Goal: Task Accomplishment & Management: Use online tool/utility

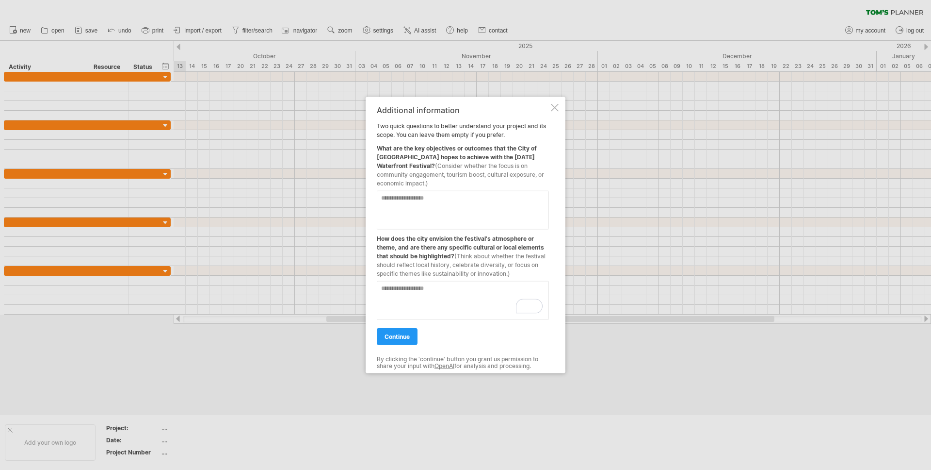
click at [473, 219] on textarea at bounding box center [463, 210] width 172 height 39
click at [394, 343] on link "continue" at bounding box center [397, 336] width 41 height 17
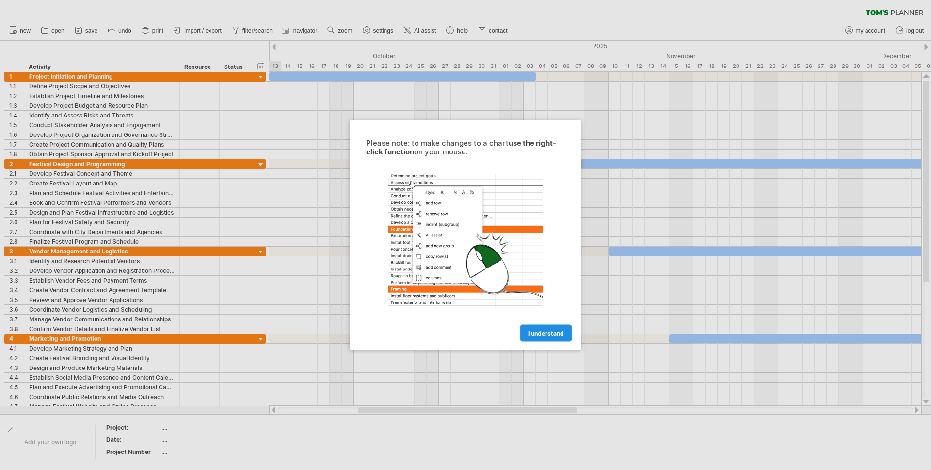
click at [539, 332] on span "I understand" at bounding box center [546, 332] width 36 height 7
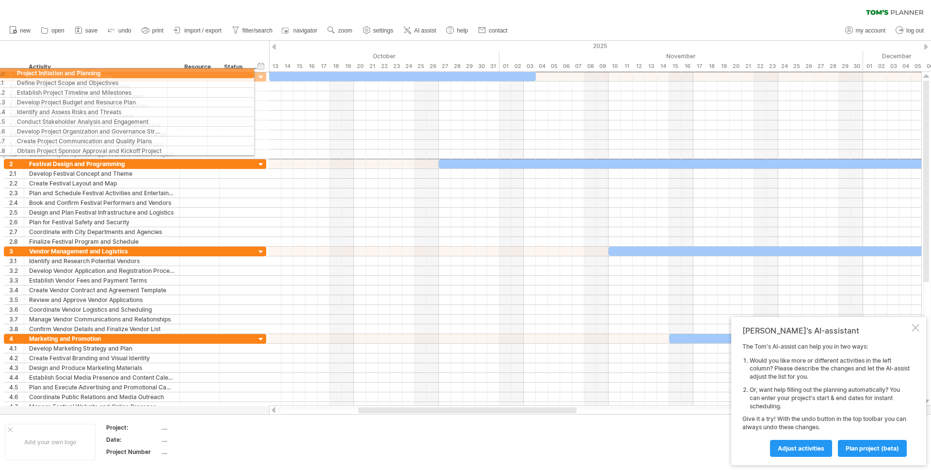
click at [4, 73] on div "**********" at bounding box center [135, 76] width 262 height 10
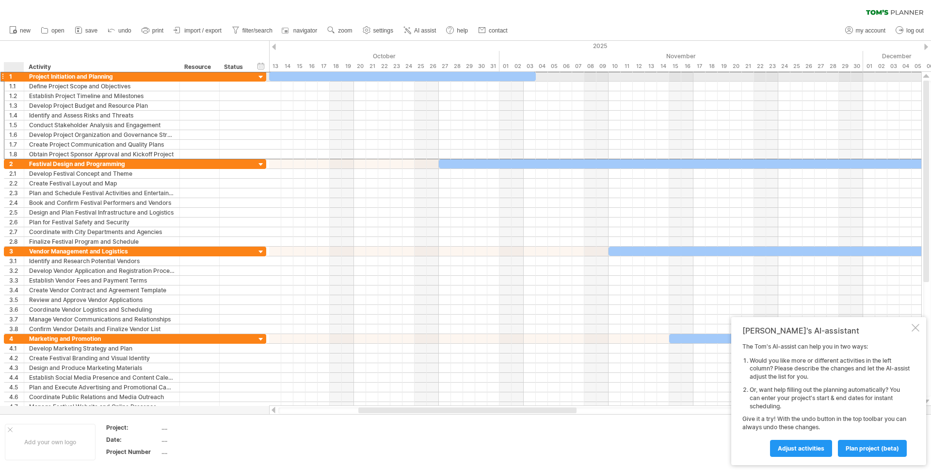
click at [13, 77] on div "1" at bounding box center [16, 76] width 15 height 9
click at [18, 79] on div "1" at bounding box center [16, 76] width 15 height 9
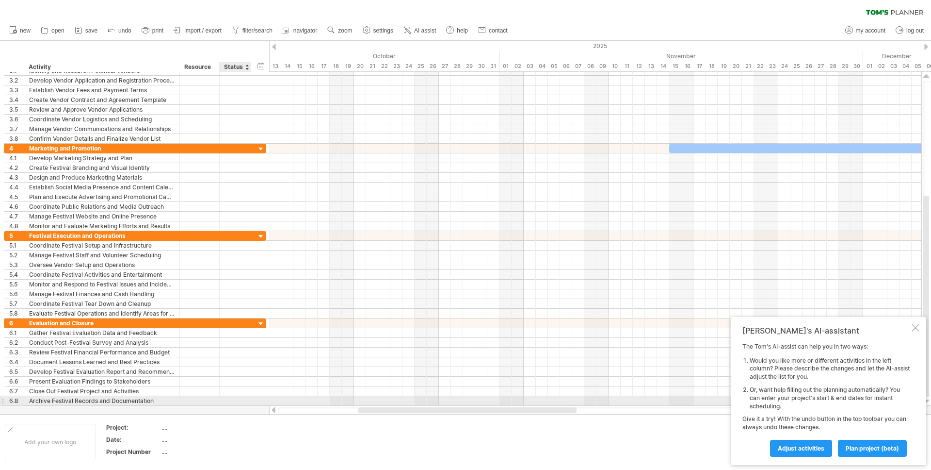
click at [246, 404] on div at bounding box center [236, 400] width 32 height 9
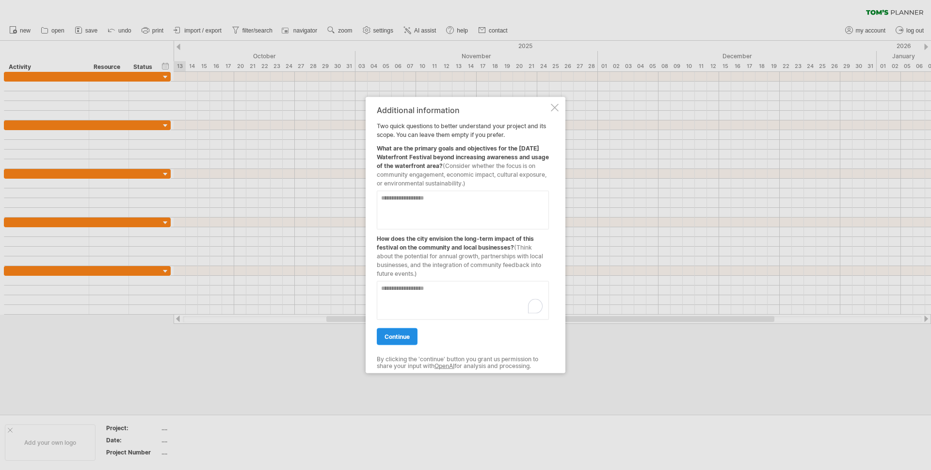
click at [401, 337] on span "continue" at bounding box center [397, 336] width 25 height 7
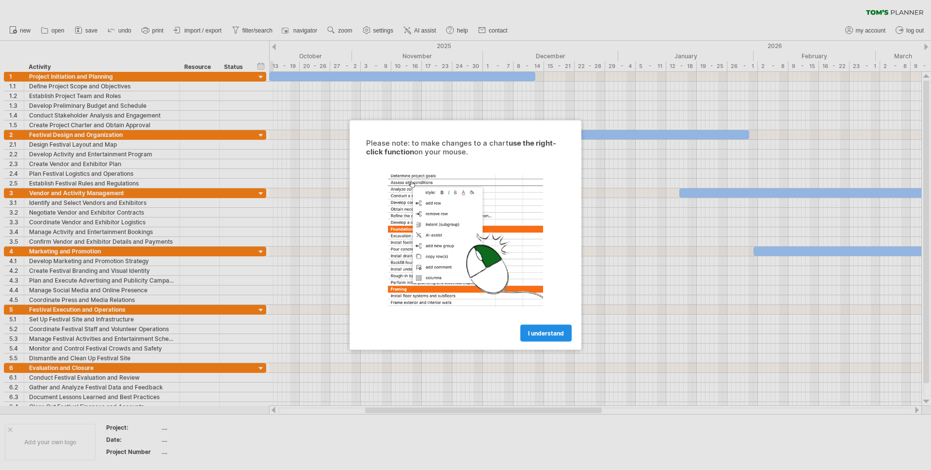
click at [563, 328] on link "I understand" at bounding box center [546, 333] width 51 height 17
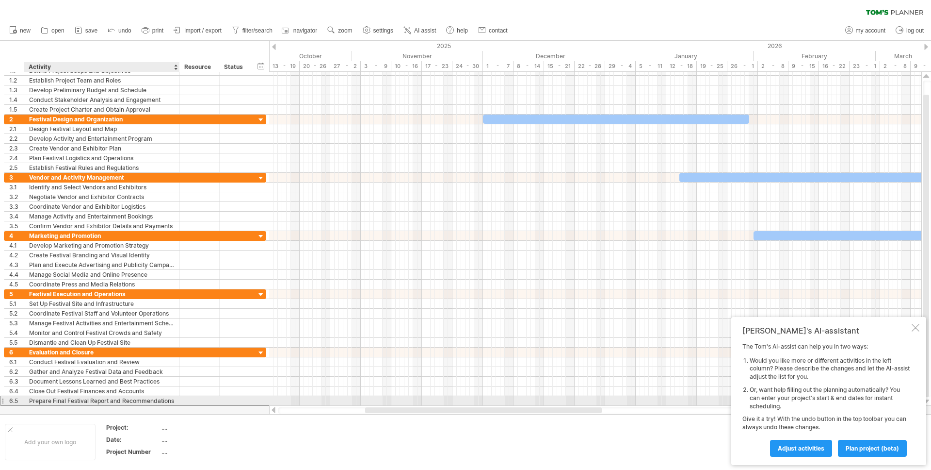
click at [132, 404] on div "Prepare Final Festival Report and Recommendations" at bounding box center [102, 400] width 146 height 9
click at [133, 401] on input "**********" at bounding box center [102, 400] width 146 height 9
click at [135, 400] on input "**********" at bounding box center [102, 400] width 146 height 9
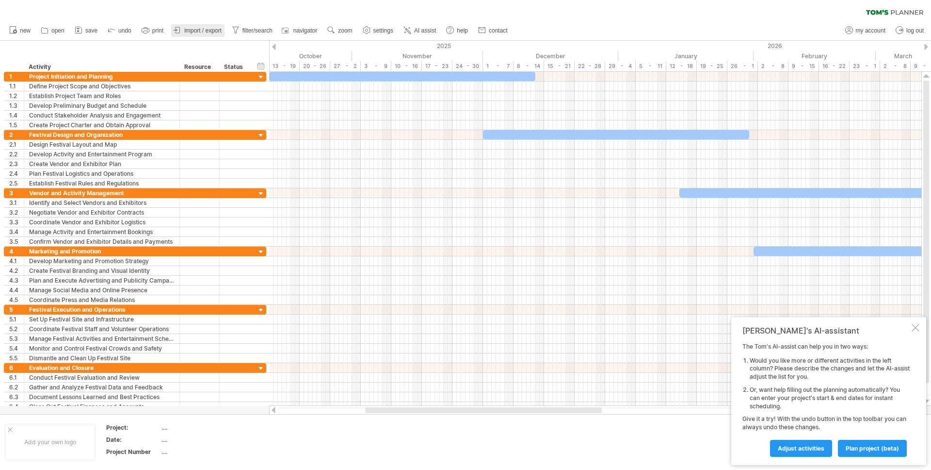
click at [208, 30] on span "import / export" at bounding box center [202, 30] width 37 height 7
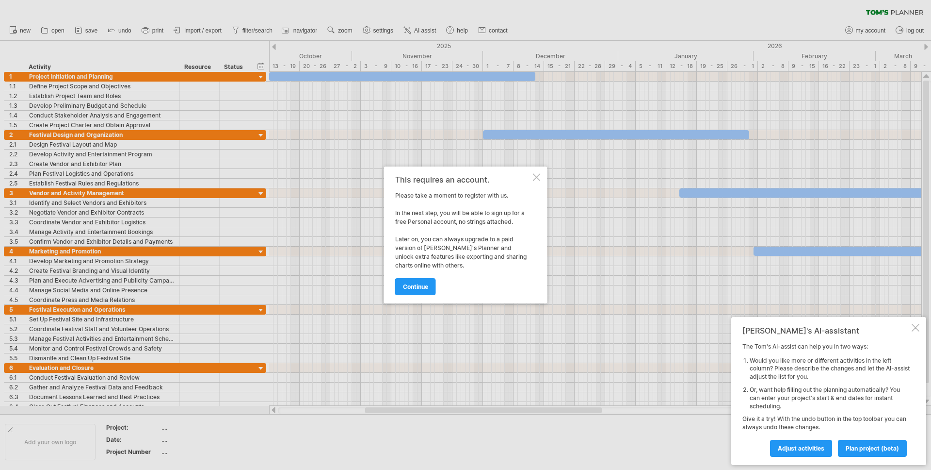
click at [539, 180] on div at bounding box center [537, 177] width 8 height 8
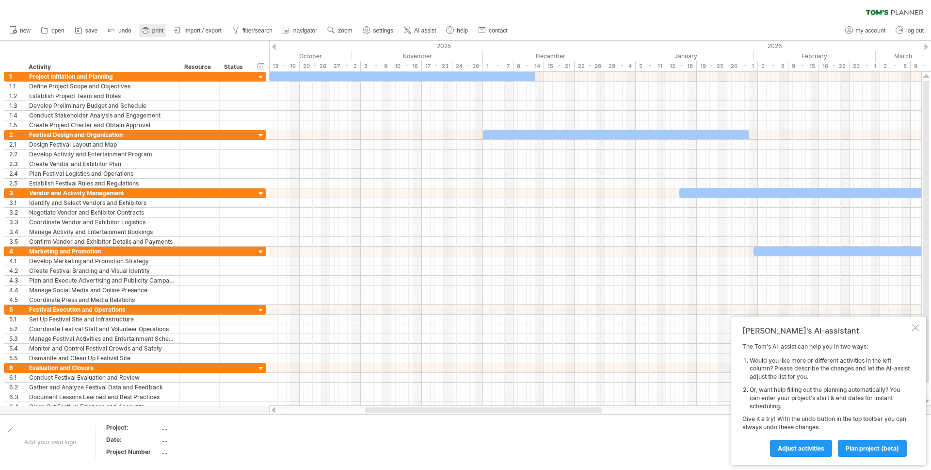
drag, startPoint x: 295, startPoint y: 24, endPoint x: 157, endPoint y: 25, distance: 138.3
click at [218, 25] on ul "new open" at bounding box center [257, 30] width 507 height 20
click at [24, 75] on div "**********" at bounding box center [102, 76] width 156 height 9
click at [83, 35] on link "save" at bounding box center [86, 30] width 28 height 13
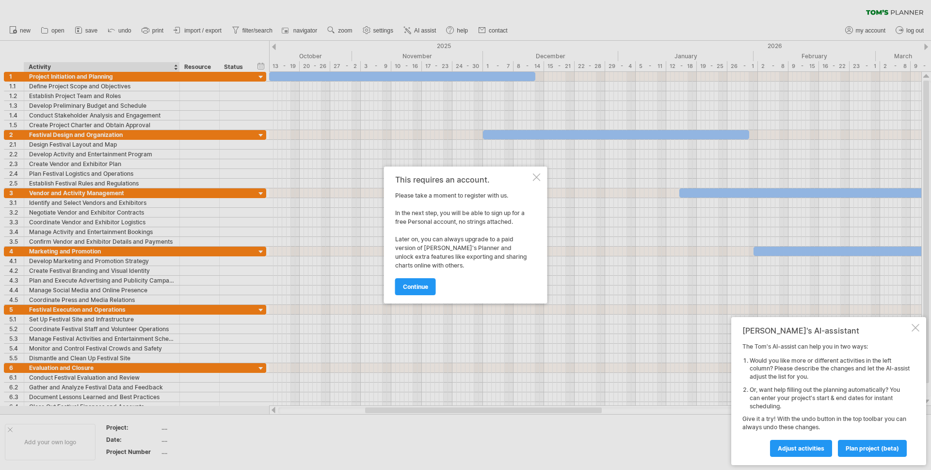
click at [537, 180] on div at bounding box center [537, 177] width 8 height 8
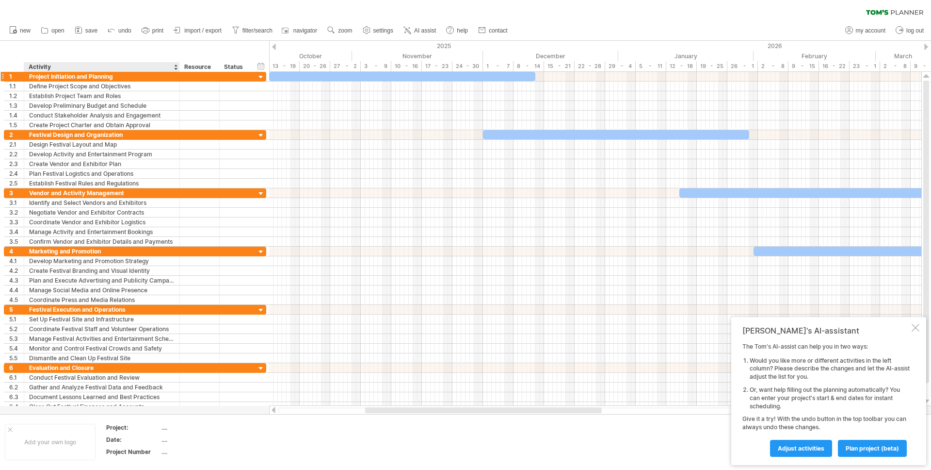
click at [40, 72] on div "Trying to reach plan.tomsplanner.com Connected again... 0% clear filter new 1" at bounding box center [465, 235] width 931 height 470
click at [26, 76] on div "**********" at bounding box center [102, 76] width 156 height 9
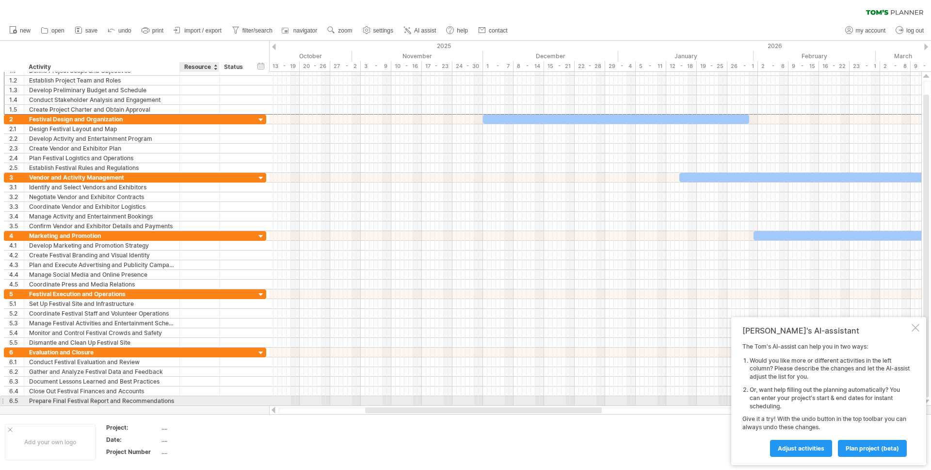
click at [214, 399] on div at bounding box center [200, 400] width 30 height 9
drag, startPoint x: 157, startPoint y: 386, endPoint x: 196, endPoint y: 395, distance: 39.5
click at [196, 409] on div "Trying to reach plan.tomsplanner.com Connected again... 0% clear filter new 1" at bounding box center [465, 235] width 931 height 470
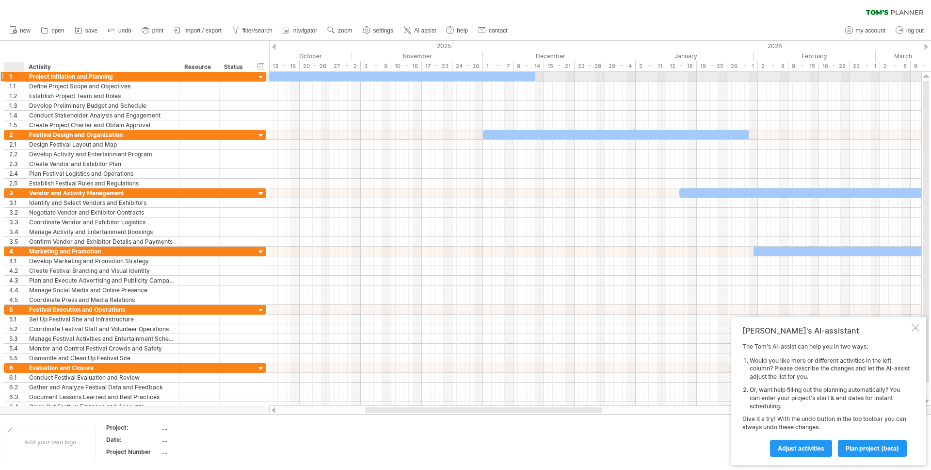
click at [10, 74] on div "1" at bounding box center [16, 76] width 15 height 9
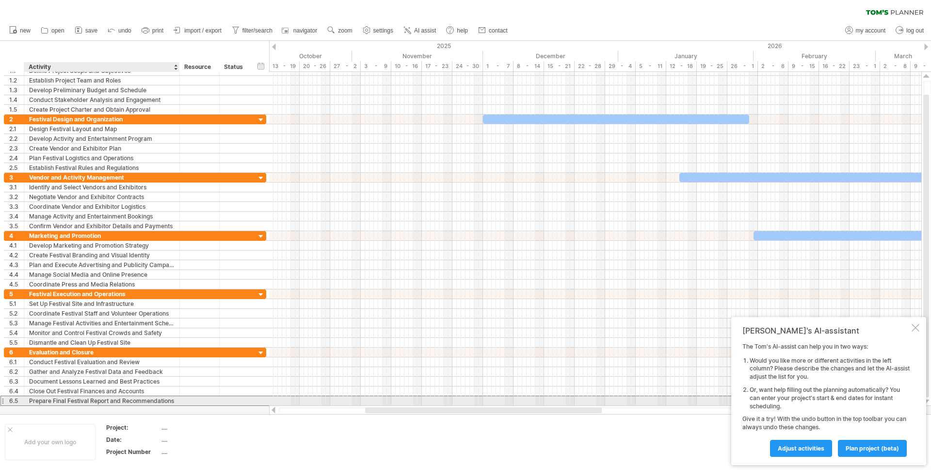
click at [151, 400] on div "Prepare Final Festival Report and Recommendations" at bounding box center [102, 400] width 146 height 9
click at [217, 400] on div at bounding box center [218, 401] width 5 height 10
click at [194, 402] on div at bounding box center [200, 400] width 30 height 9
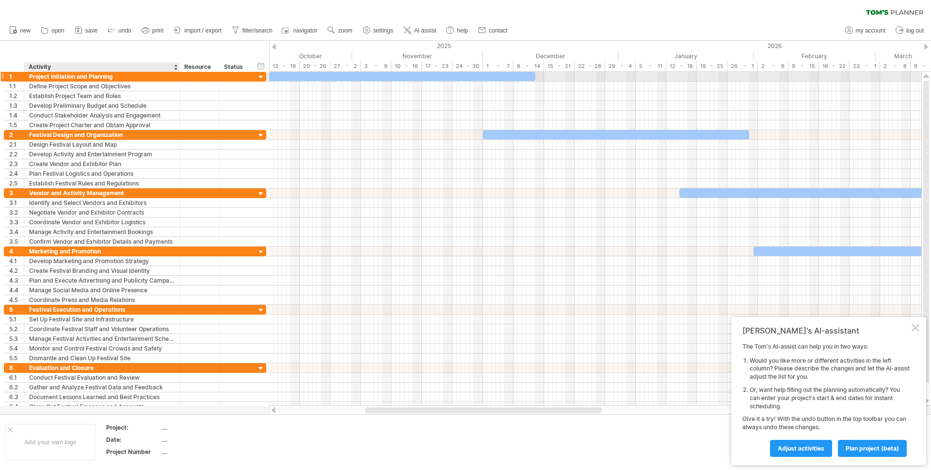
click at [42, 77] on div "Project Initiation and Planning" at bounding box center [102, 76] width 146 height 9
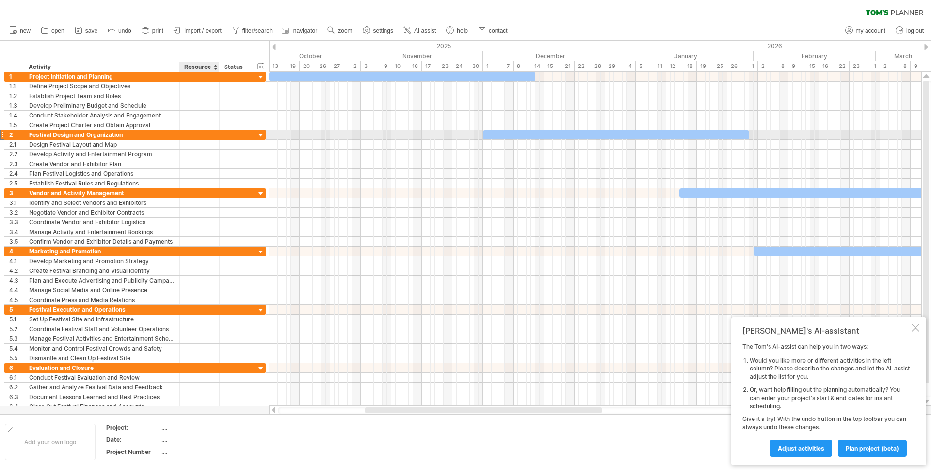
click at [213, 136] on div at bounding box center [200, 134] width 30 height 9
click at [206, 27] on span "import / export" at bounding box center [202, 30] width 37 height 7
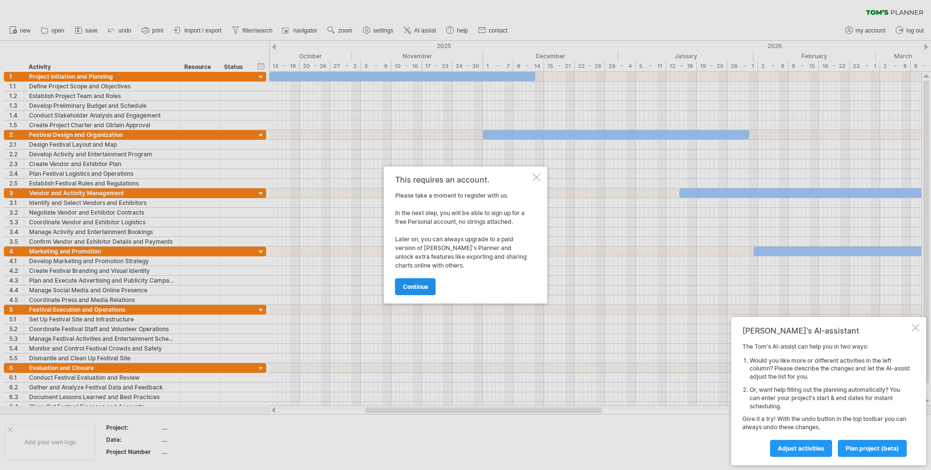
click at [423, 290] on link "continue" at bounding box center [415, 286] width 41 height 17
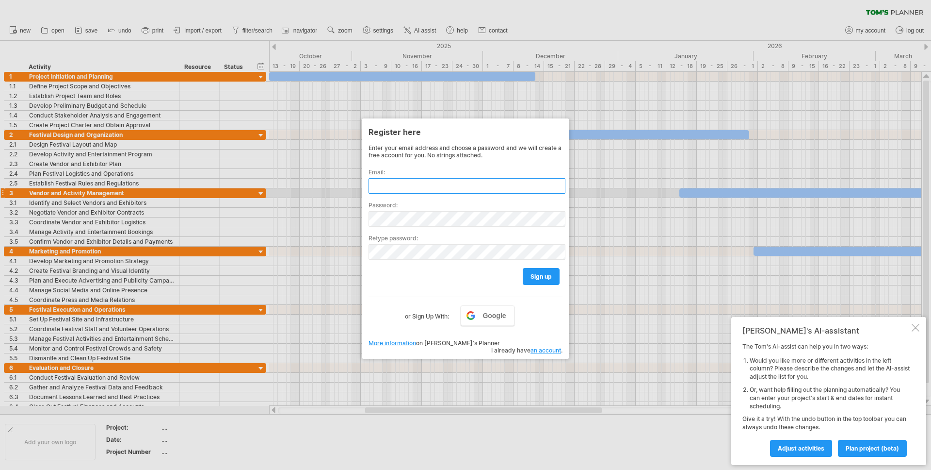
click at [446, 189] on input "text" at bounding box center [467, 186] width 197 height 16
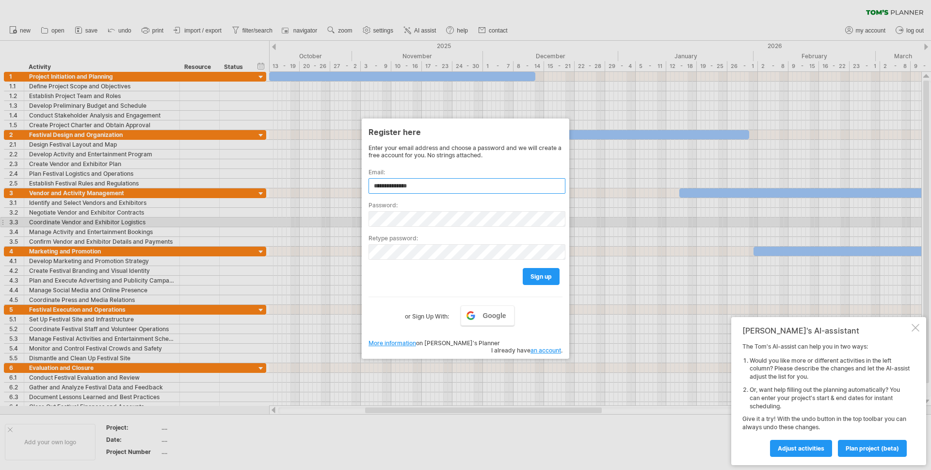
type input "**********"
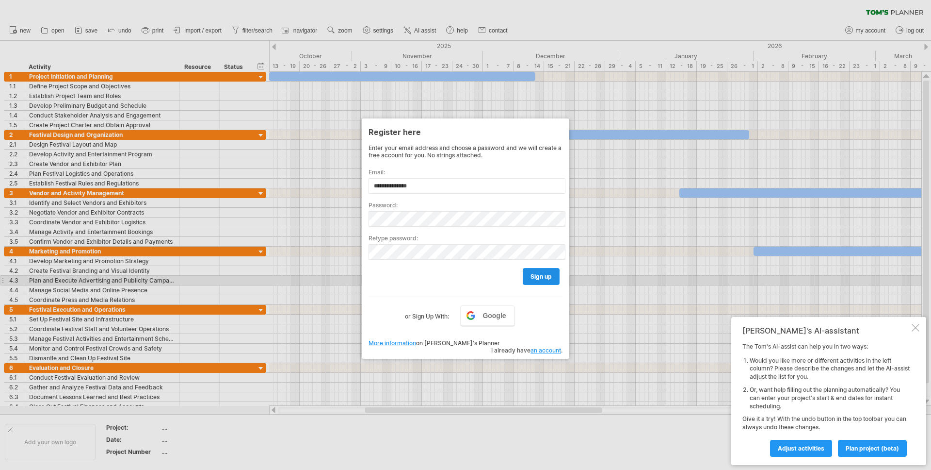
click at [542, 279] on span "sign up" at bounding box center [541, 276] width 21 height 7
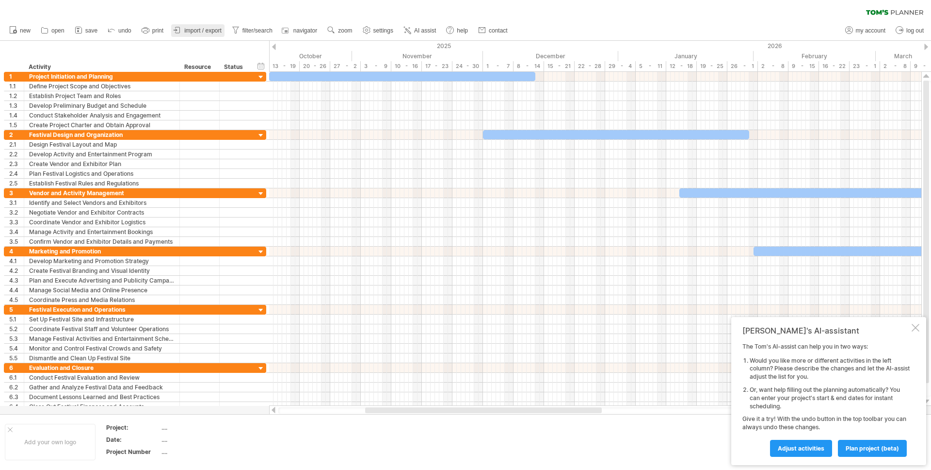
click at [209, 31] on span "import / export" at bounding box center [202, 30] width 37 height 7
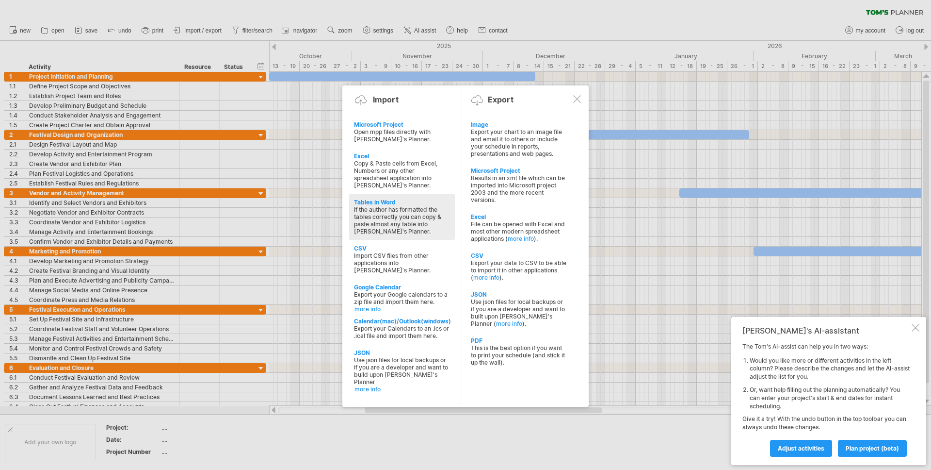
click at [423, 210] on div "If the author has formatted the tables correctly you can copy & paste almost an…" at bounding box center [402, 220] width 96 height 29
type textarea "**********"
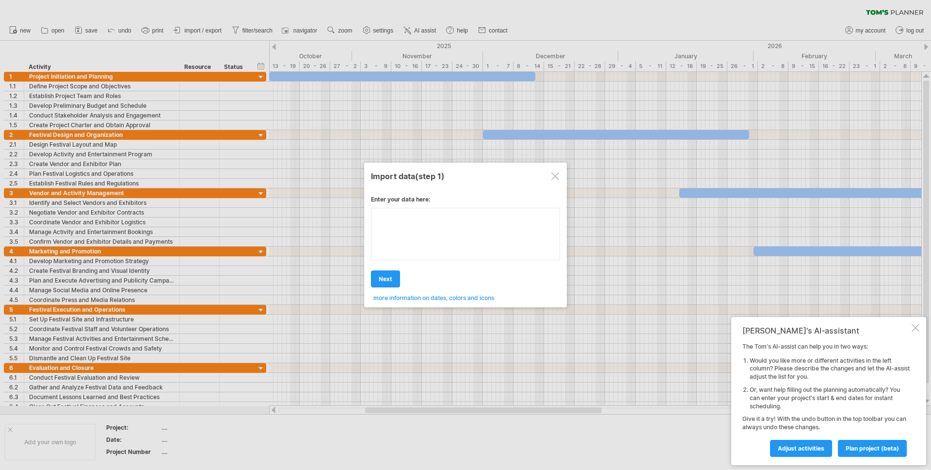
click at [395, 240] on div "Enter your data here: Your data: Weekend days ' mon tue Hide weekend days" at bounding box center [465, 244] width 189 height 113
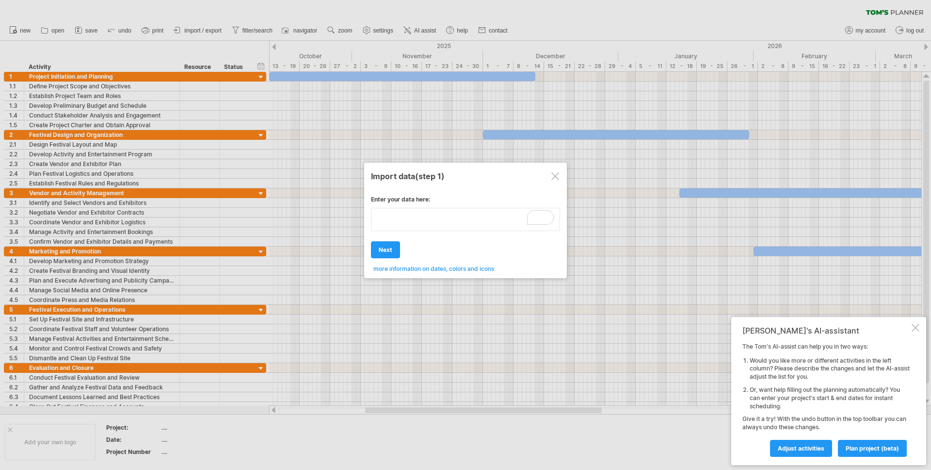
type textarea "**********"
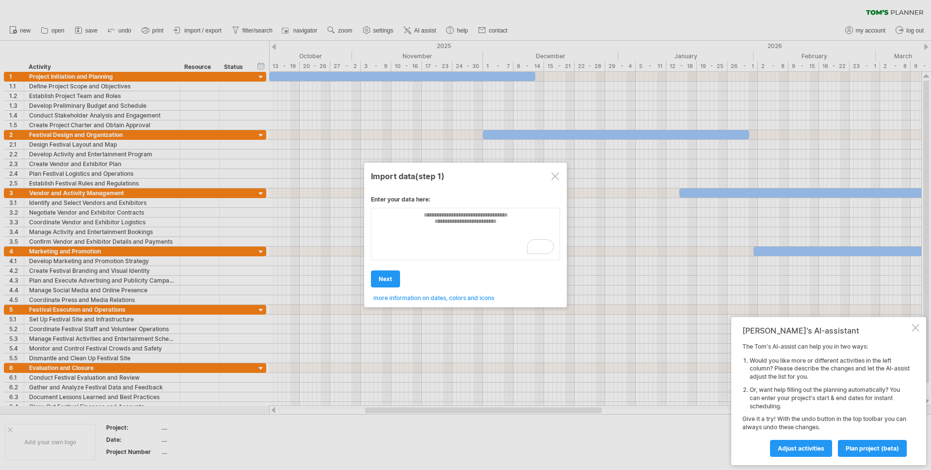
click at [441, 247] on div "Enter your data here: Your data: Weekend days ' mon tue Hide weekend days" at bounding box center [465, 244] width 189 height 113
click at [395, 275] on link "next" at bounding box center [385, 278] width 29 height 17
click at [552, 177] on div at bounding box center [556, 176] width 8 height 8
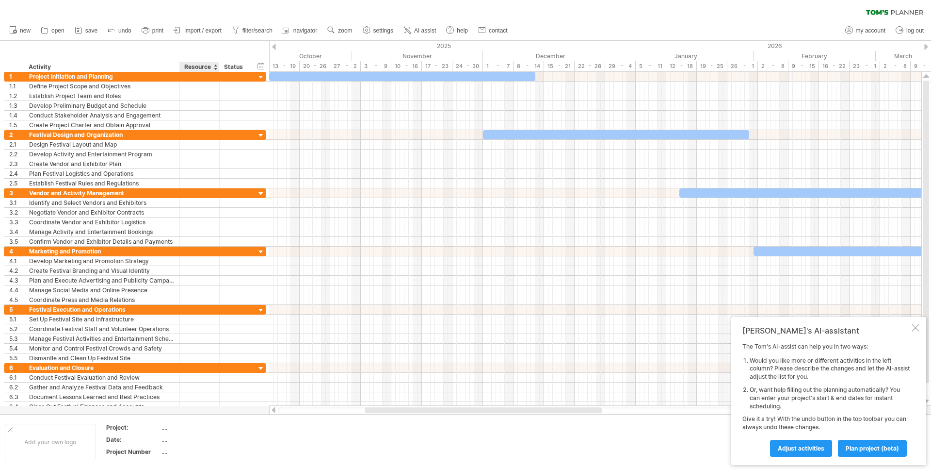
drag, startPoint x: 212, startPoint y: 34, endPoint x: 211, endPoint y: 42, distance: 7.9
click at [210, 42] on div "Trying to reach plan.tomsplanner.com Connected again... 0% clear filter new 1" at bounding box center [465, 235] width 931 height 470
click at [210, 32] on span "import / export" at bounding box center [202, 30] width 37 height 7
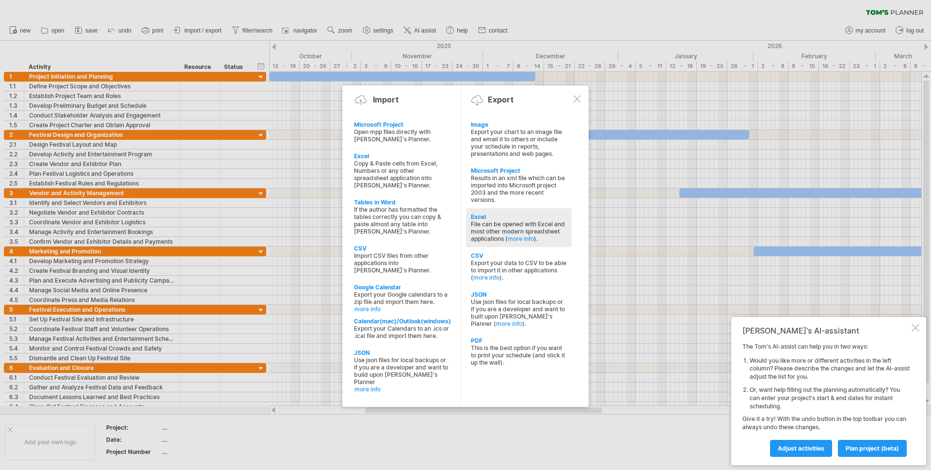
click at [488, 222] on div "File can be opened with Excel and most other modern spreadsheet applications ( …" at bounding box center [519, 231] width 96 height 22
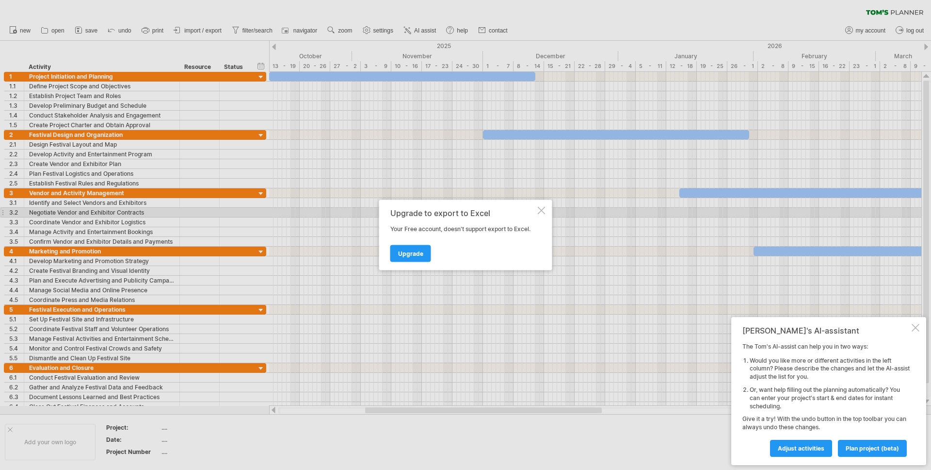
click at [539, 210] on div at bounding box center [542, 211] width 8 height 8
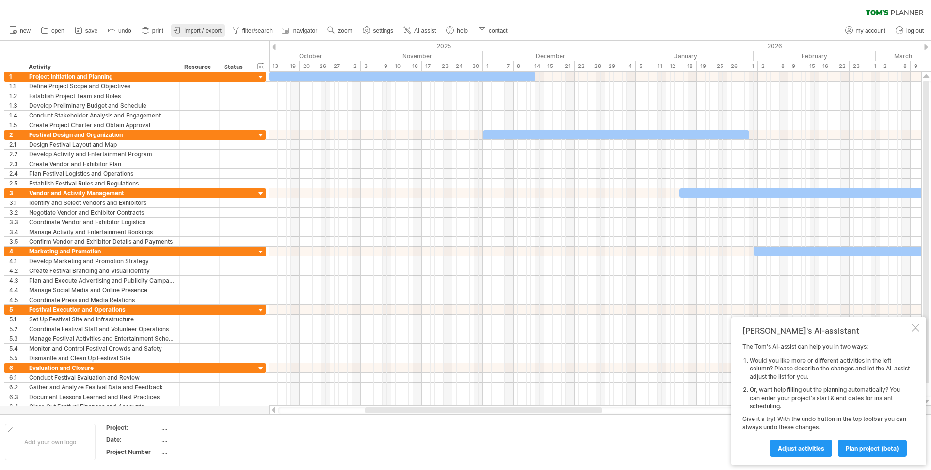
click at [199, 33] on span "import / export" at bounding box center [202, 30] width 37 height 7
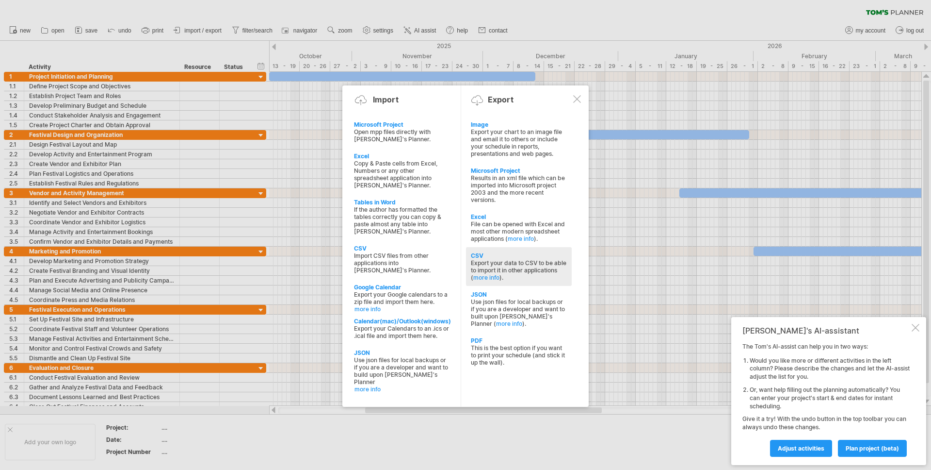
click at [505, 273] on div "Export your data to CSV to be able to import it in other applications ( more in…" at bounding box center [519, 270] width 96 height 22
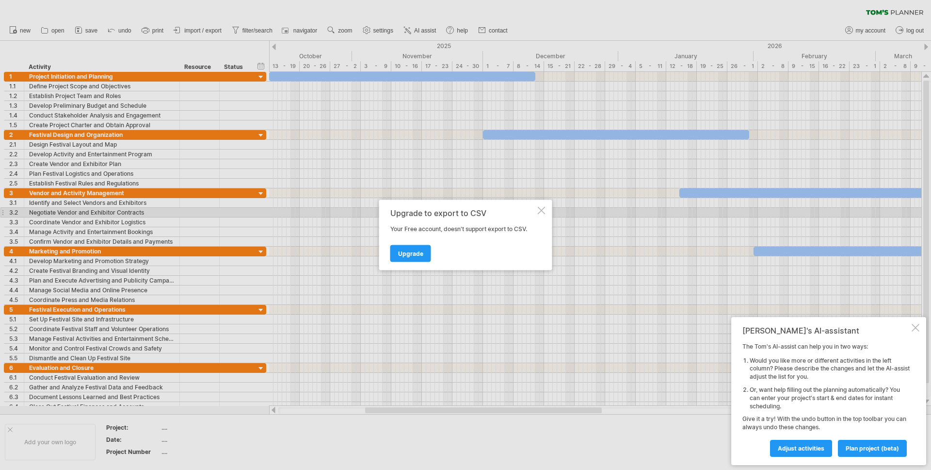
click at [543, 212] on div at bounding box center [542, 211] width 8 height 8
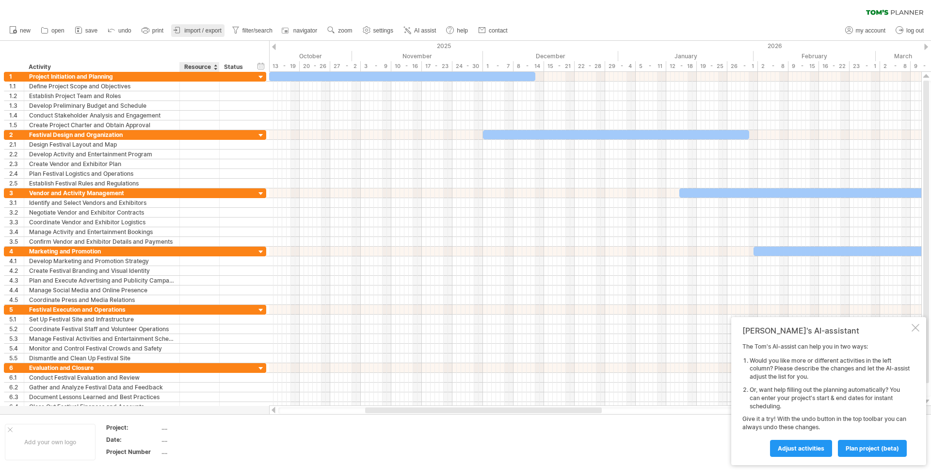
click at [207, 29] on span "import / export" at bounding box center [202, 30] width 37 height 7
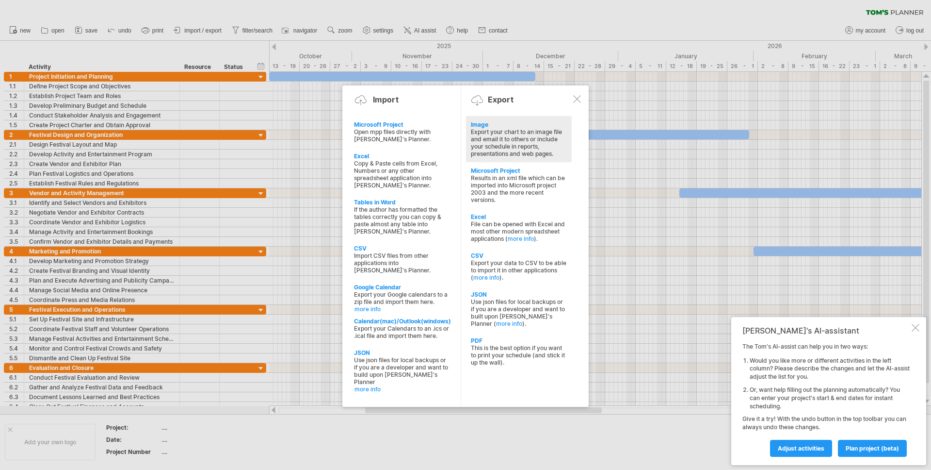
click at [513, 133] on div "Export your chart to an image file and email it to others or include your sched…" at bounding box center [519, 142] width 96 height 29
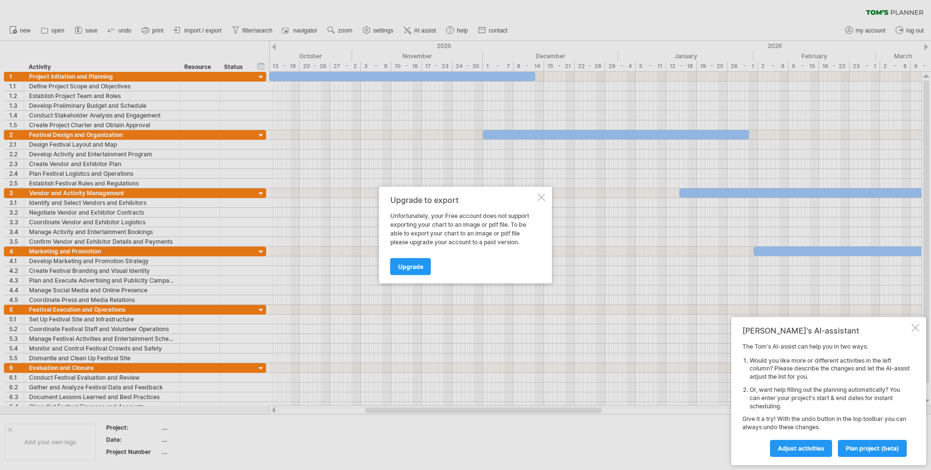
click at [539, 202] on div "Upgrade to export Unfortunately, your Free account does not support exporting y…" at bounding box center [465, 235] width 173 height 97
click at [543, 198] on div at bounding box center [542, 198] width 8 height 8
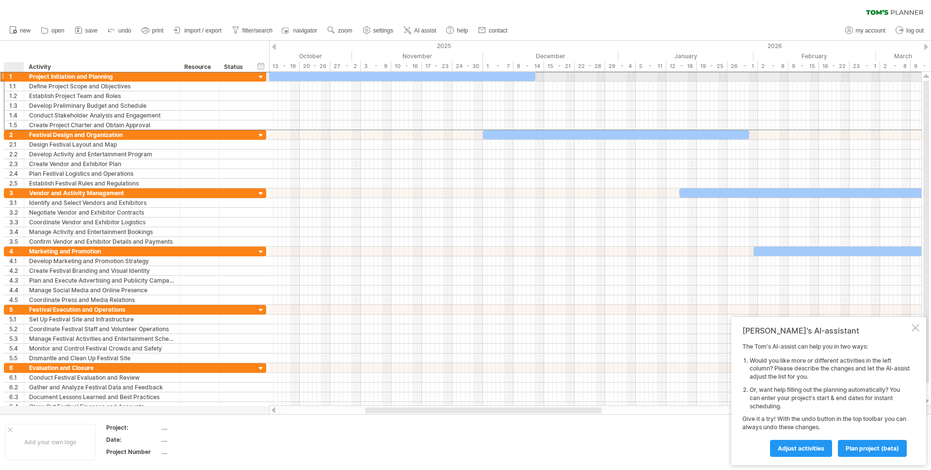
click at [19, 75] on div "1" at bounding box center [16, 76] width 15 height 9
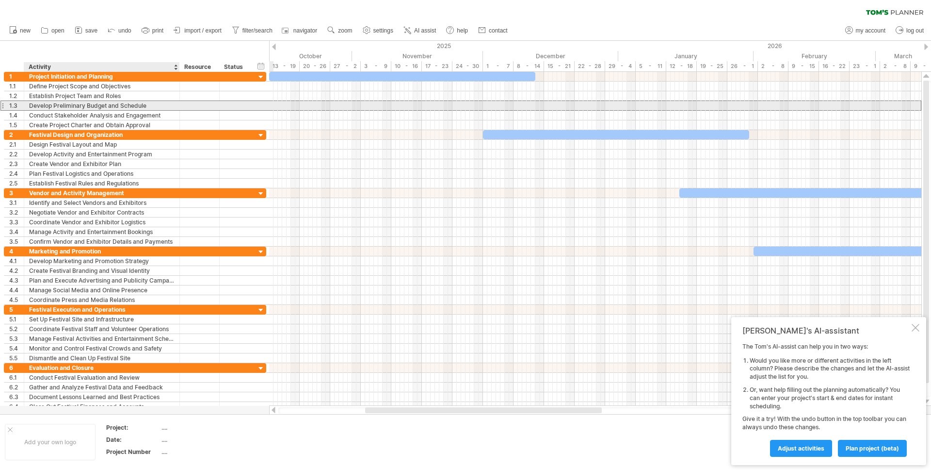
click at [222, 106] on div at bounding box center [236, 105] width 32 height 9
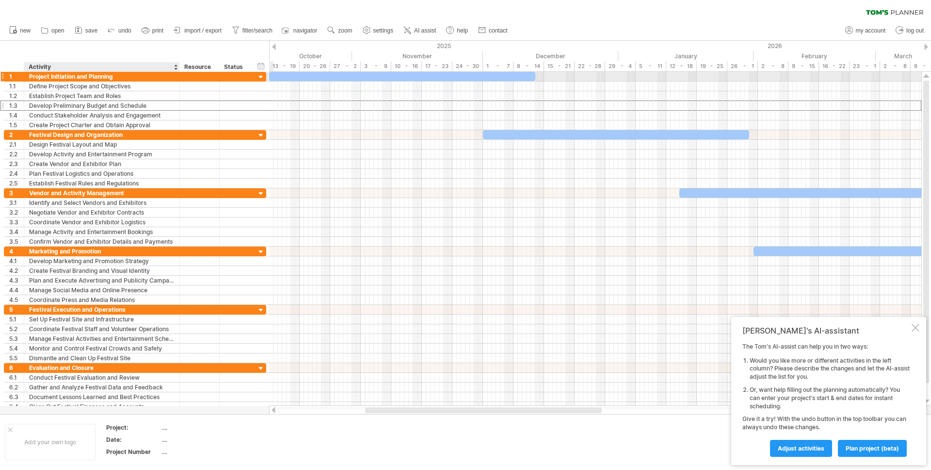
click at [92, 77] on div "Project Initiation and Planning" at bounding box center [102, 76] width 146 height 9
click at [24, 74] on div "**********" at bounding box center [102, 76] width 156 height 9
click at [16, 75] on div "1" at bounding box center [16, 76] width 15 height 9
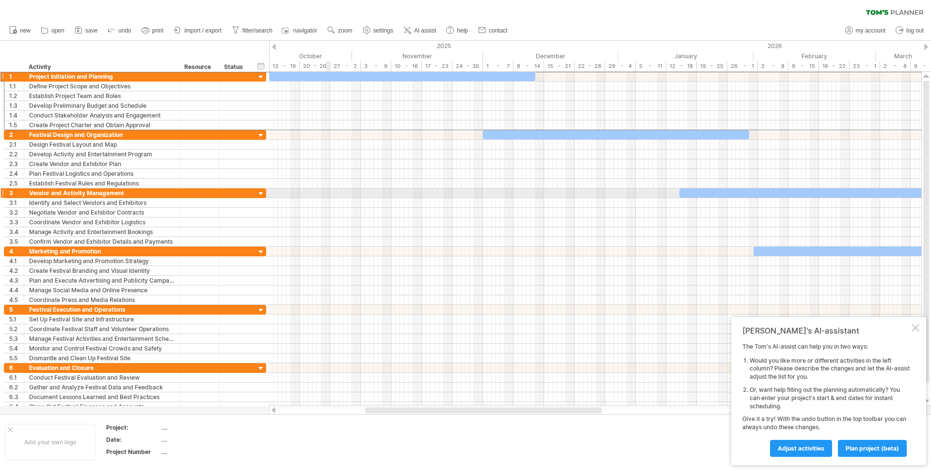
click at [368, 201] on div at bounding box center [595, 203] width 653 height 10
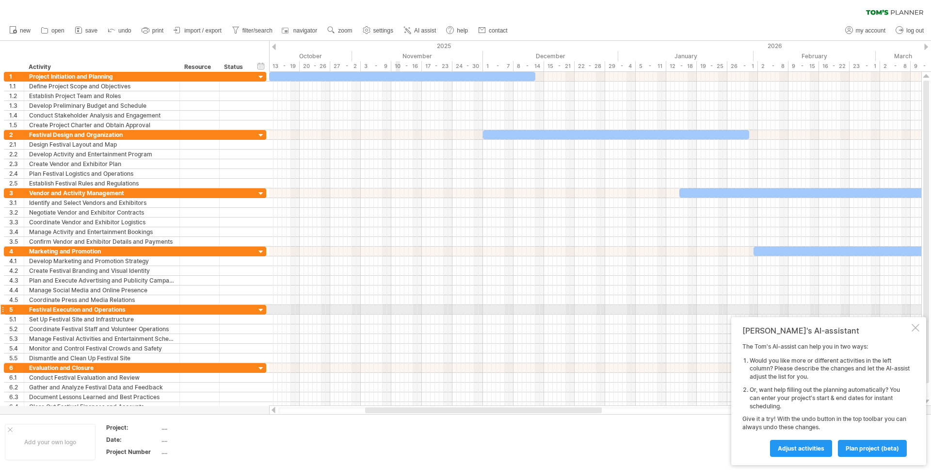
click at [401, 310] on div at bounding box center [595, 310] width 653 height 10
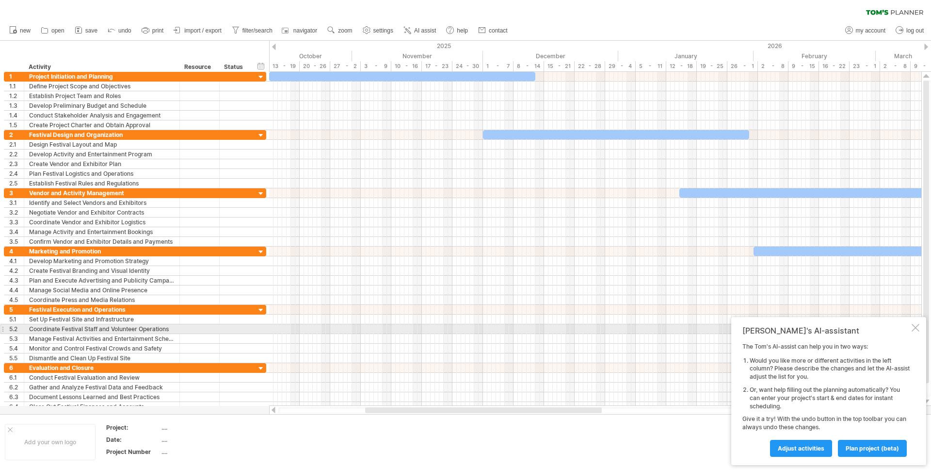
click at [921, 329] on div "Tom's AI-assistant The Tom's AI-assist can help you in two ways: Would you like…" at bounding box center [829, 391] width 195 height 148
click at [920, 327] on div "Tom's AI-assistant The Tom's AI-assist can help you in two ways: Would you like…" at bounding box center [829, 391] width 195 height 148
click at [918, 328] on div at bounding box center [916, 328] width 8 height 8
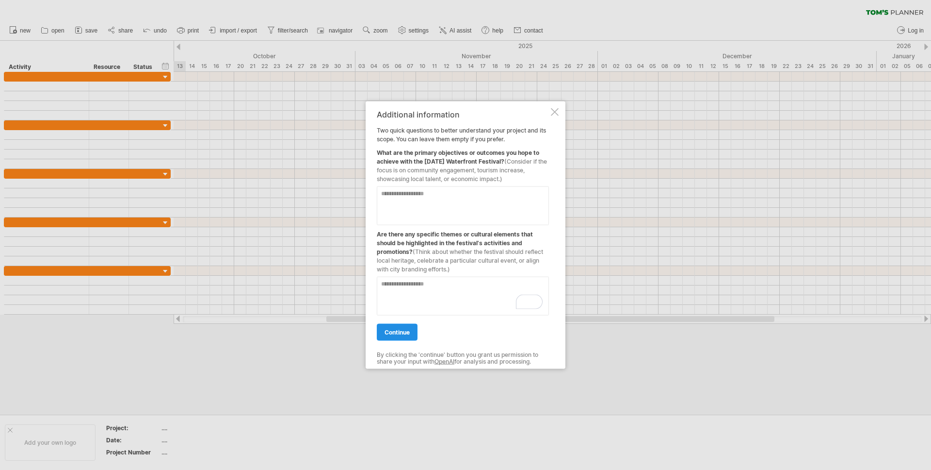
click at [394, 335] on span "continue" at bounding box center [397, 331] width 25 height 7
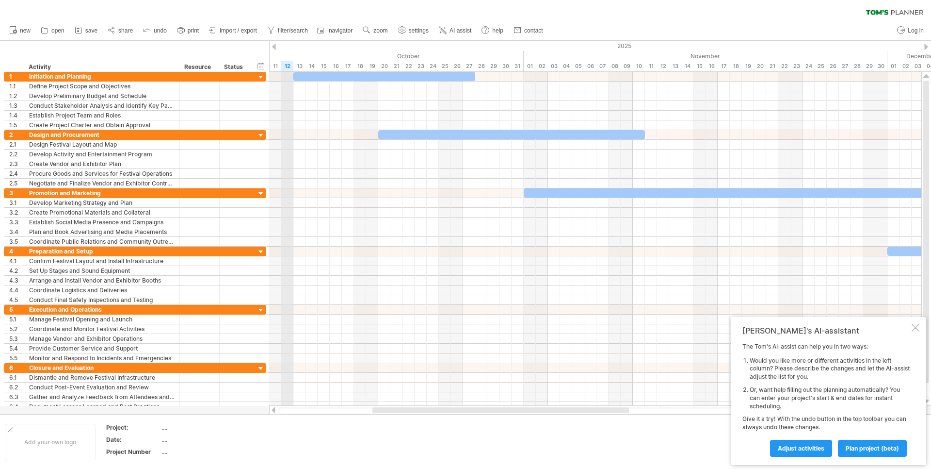
drag, startPoint x: 270, startPoint y: 53, endPoint x: 293, endPoint y: 53, distance: 22.8
click at [293, 53] on div "October" at bounding box center [336, 56] width 376 height 10
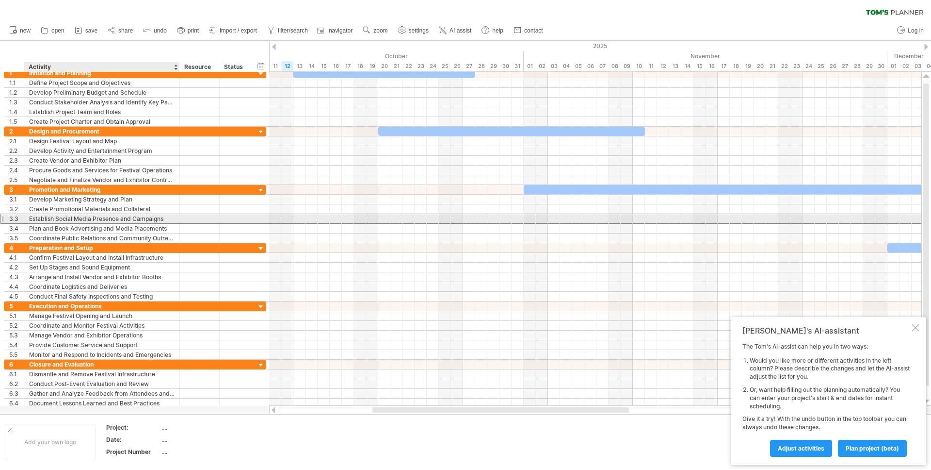
click at [163, 222] on div "Establish Social Media Presence and Campaigns" at bounding box center [102, 218] width 146 height 9
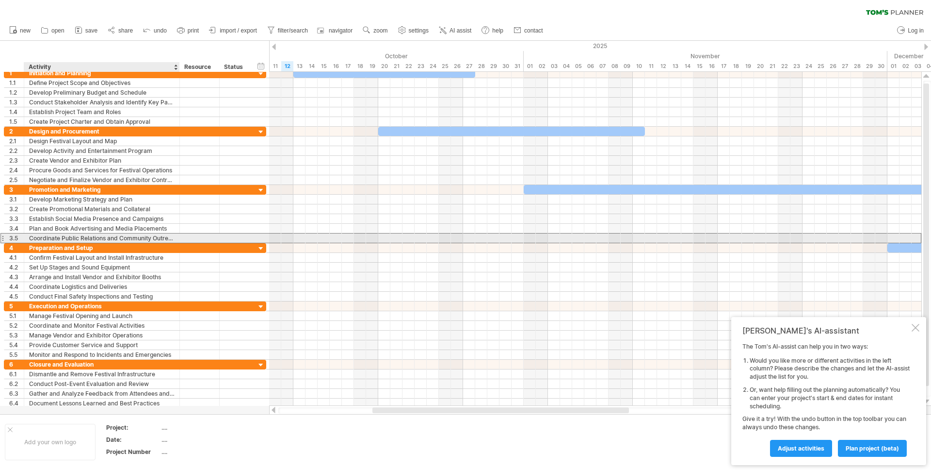
click at [158, 235] on div "Coordinate Public Relations and Community Outreach" at bounding box center [102, 237] width 146 height 9
click at [169, 239] on input "**********" at bounding box center [102, 237] width 146 height 9
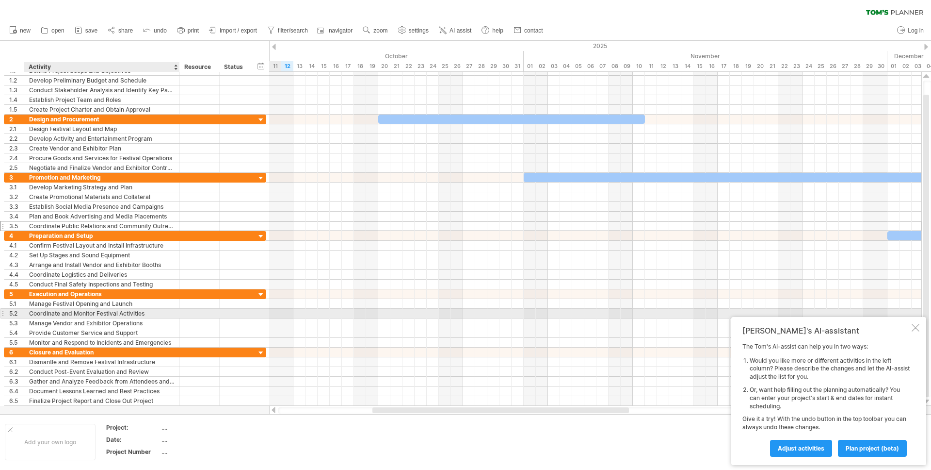
click at [151, 314] on div "Coordinate and Monitor Festival Activities" at bounding box center [102, 313] width 146 height 9
click at [151, 314] on input "**********" at bounding box center [102, 313] width 146 height 9
